Goal: Task Accomplishment & Management: Use online tool/utility

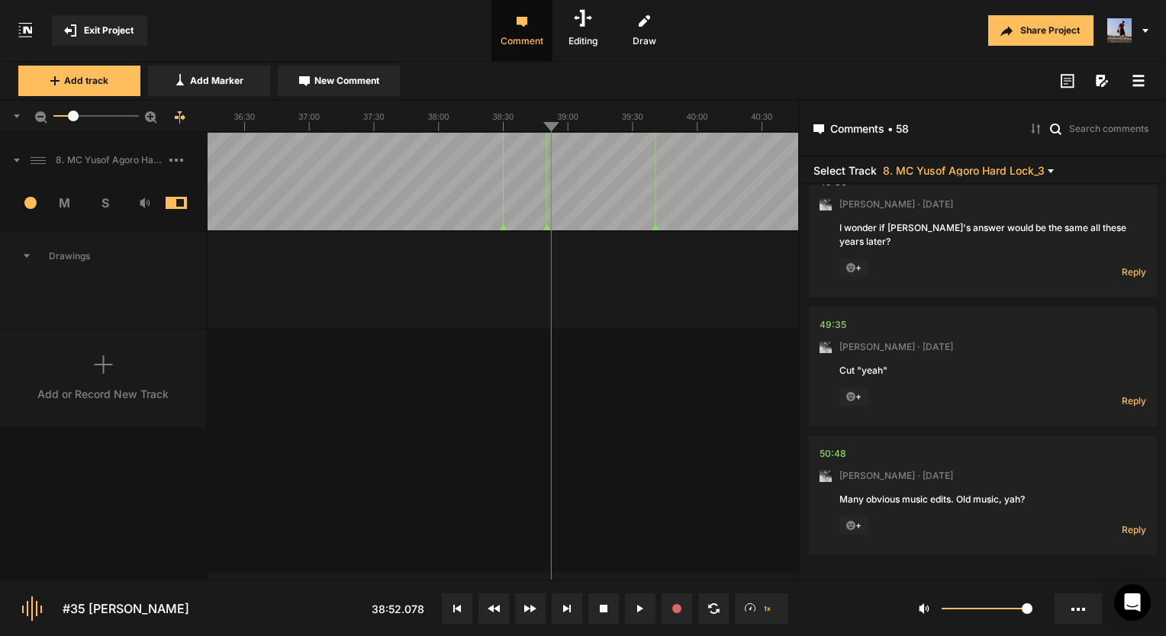
click at [133, 32] on span "Exit Project" at bounding box center [109, 31] width 50 height 14
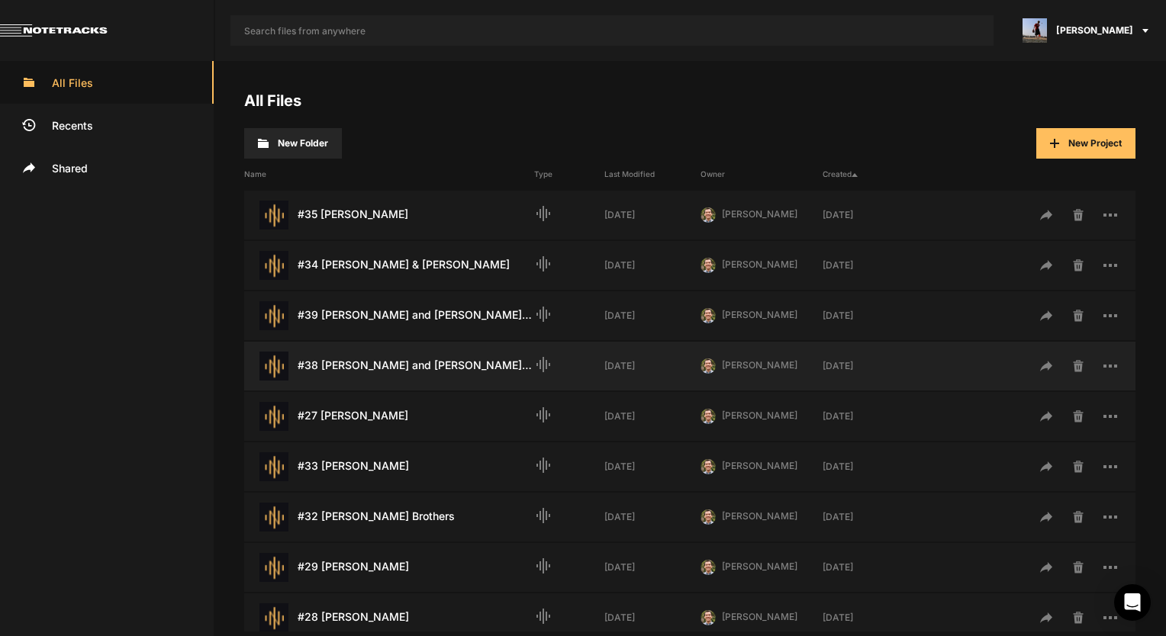
scroll to position [305, 0]
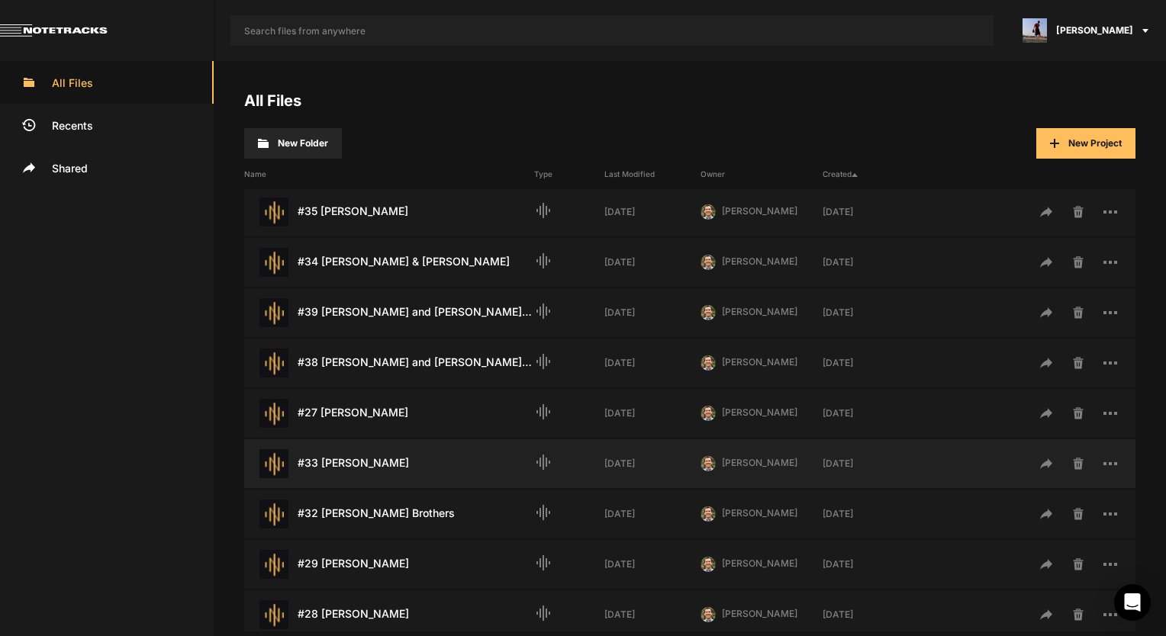
click at [384, 449] on div "#33 [PERSON_NAME] Last Modified: [DATE]" at bounding box center [389, 463] width 290 height 29
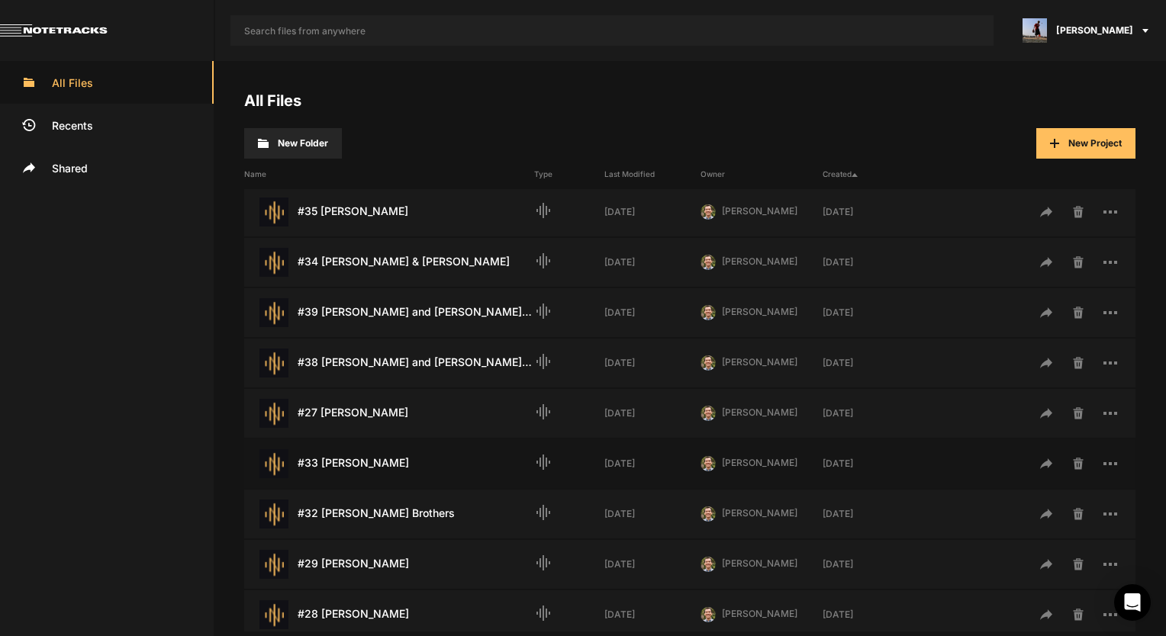
click at [384, 449] on div "#33 [PERSON_NAME] Last Modified: [DATE]" at bounding box center [389, 463] width 290 height 29
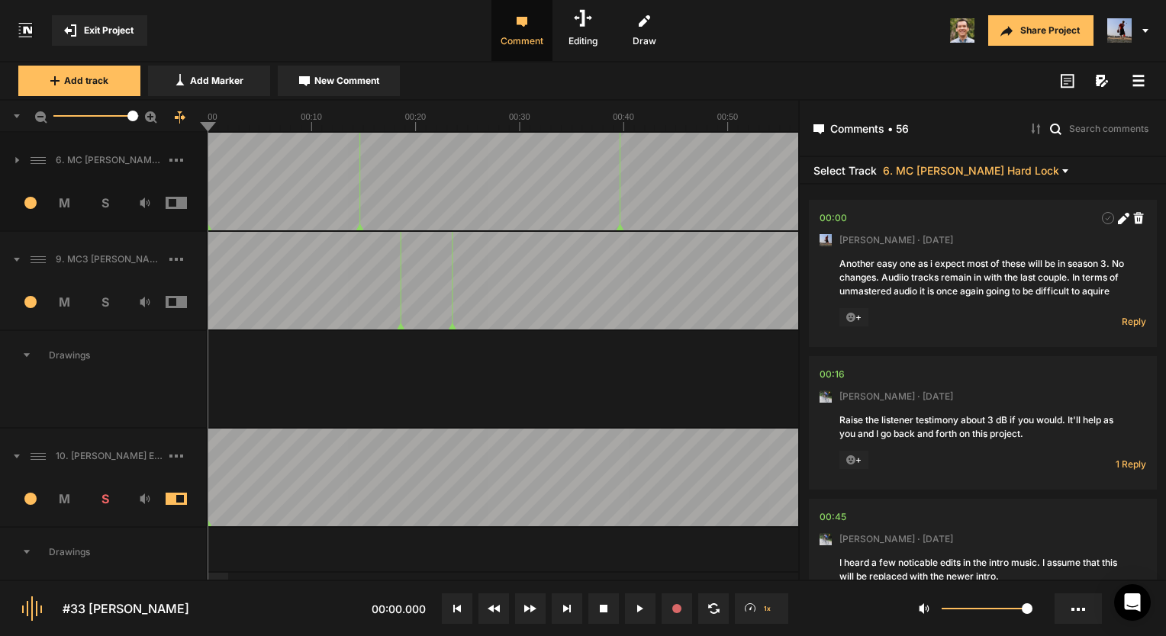
click at [632, 602] on button at bounding box center [640, 609] width 31 height 31
click at [310, 117] on text "00:10" at bounding box center [311, 116] width 21 height 9
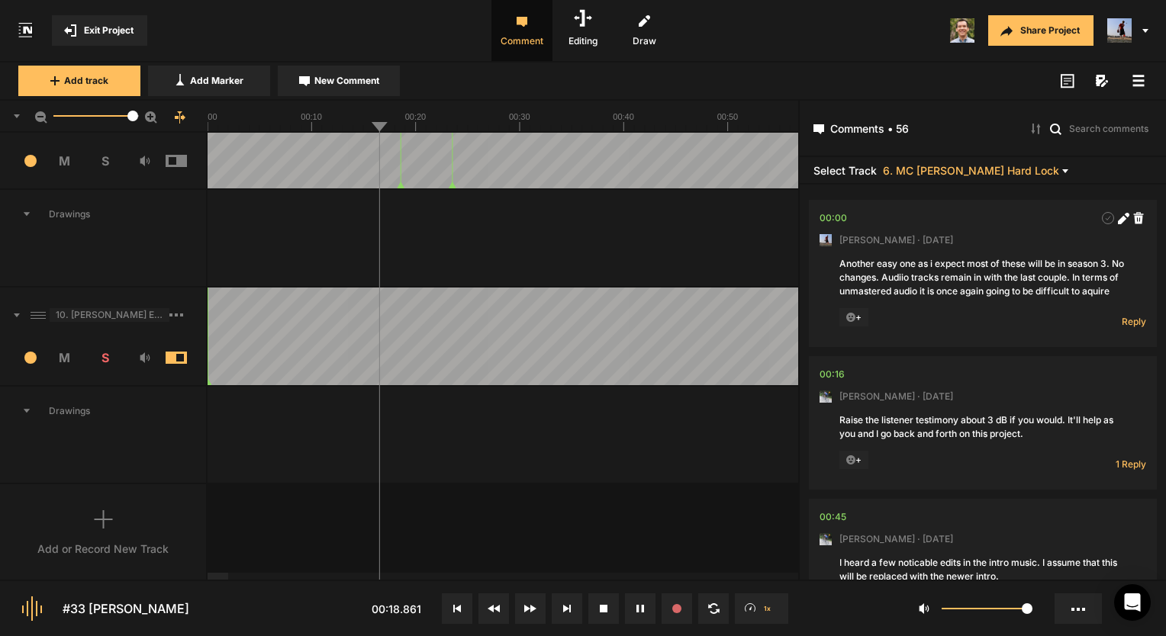
click at [140, 310] on span "10. [PERSON_NAME] Exported" at bounding box center [110, 315] width 120 height 14
